Goal: Information Seeking & Learning: Find specific fact

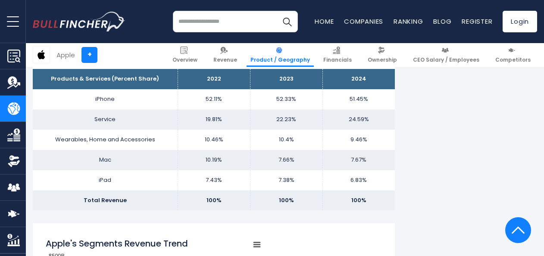
scroll to position [567, 0]
drag, startPoint x: 110, startPoint y: 120, endPoint x: 81, endPoint y: 115, distance: 30.2
click at [81, 115] on td "Service" at bounding box center [105, 120] width 145 height 20
click at [125, 119] on td "Service" at bounding box center [105, 120] width 145 height 20
drag, startPoint x: 129, startPoint y: 116, endPoint x: 89, endPoint y: 117, distance: 39.7
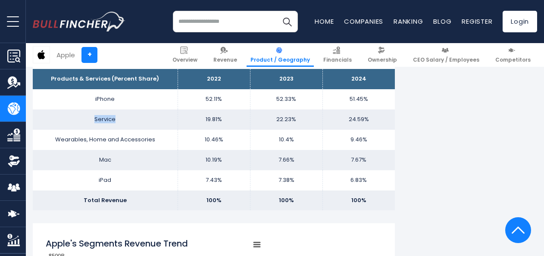
click at [89, 117] on td "Service" at bounding box center [105, 120] width 145 height 20
copy td "Service"
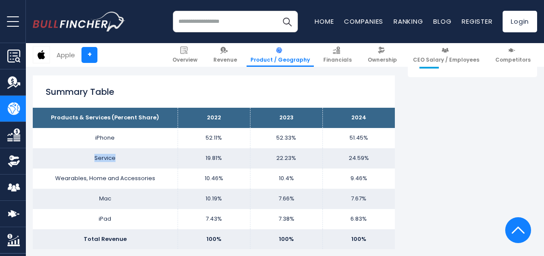
scroll to position [538, 0]
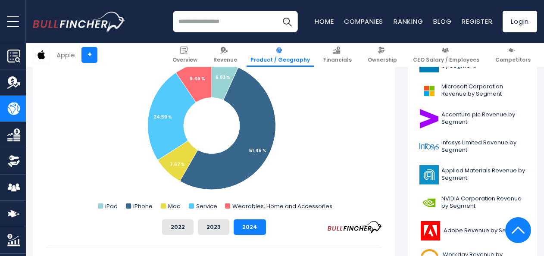
scroll to position [272, 0]
